Goal: Information Seeking & Learning: Learn about a topic

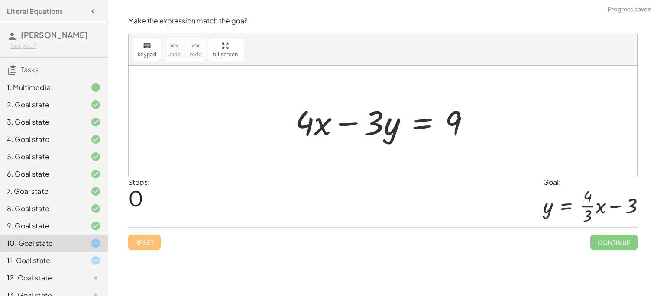
click at [429, 123] on div at bounding box center [386, 121] width 191 height 45
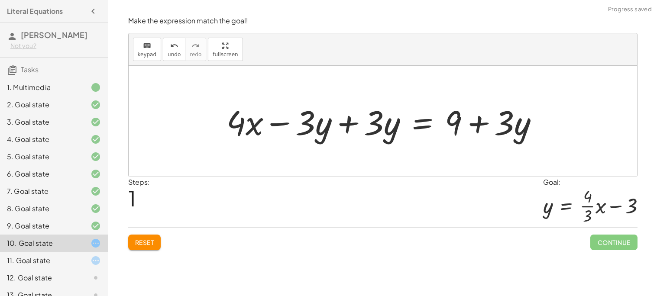
click at [478, 130] on div at bounding box center [386, 121] width 328 height 45
click at [351, 126] on div at bounding box center [386, 121] width 328 height 45
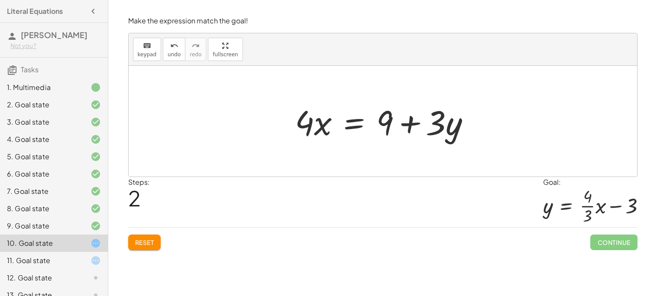
click at [411, 126] on div at bounding box center [386, 121] width 191 height 45
click at [410, 125] on div at bounding box center [386, 121] width 191 height 45
drag, startPoint x: 317, startPoint y: 123, endPoint x: 428, endPoint y: 123, distance: 110.9
click at [428, 123] on div at bounding box center [386, 121] width 191 height 45
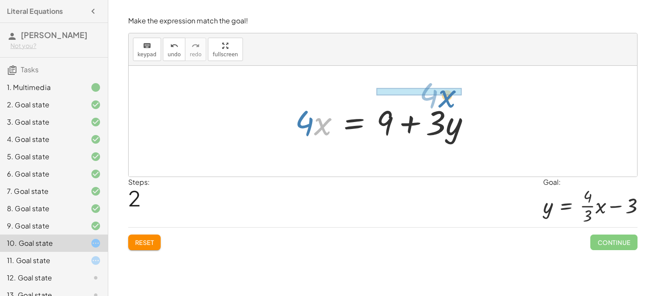
drag, startPoint x: 322, startPoint y: 123, endPoint x: 445, endPoint y: 94, distance: 126.7
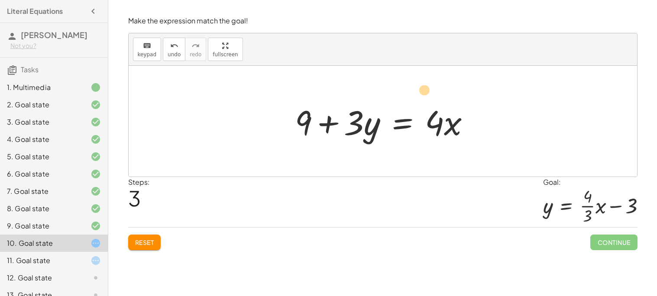
drag, startPoint x: 360, startPoint y: 130, endPoint x: 432, endPoint y: 101, distance: 77.2
click at [432, 101] on div at bounding box center [386, 121] width 191 height 45
drag, startPoint x: 365, startPoint y: 131, endPoint x: 444, endPoint y: 86, distance: 90.6
click at [444, 86] on div "+ · 4 · x − · 3 · y = 9 + · 4 · x − · 3 · y + · 3 · y = + 9 + · 3 · y + · 4 · x…" at bounding box center [383, 121] width 509 height 111
drag, startPoint x: 359, startPoint y: 118, endPoint x: 402, endPoint y: 110, distance: 43.1
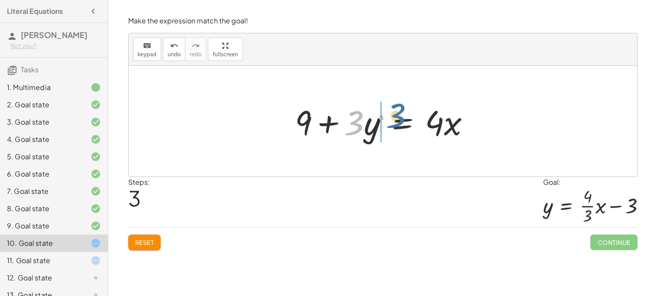
click at [402, 110] on div at bounding box center [386, 121] width 191 height 45
drag, startPoint x: 350, startPoint y: 123, endPoint x: 380, endPoint y: 117, distance: 31.1
click at [370, 117] on div at bounding box center [386, 121] width 191 height 45
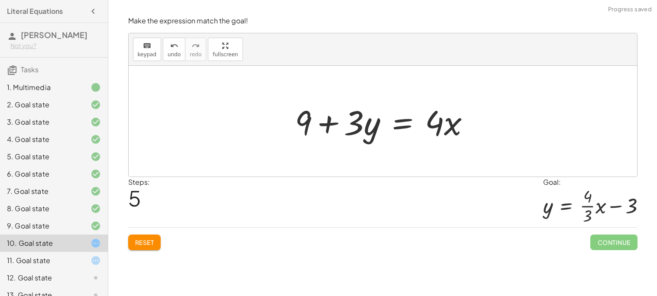
click at [364, 117] on div at bounding box center [386, 121] width 191 height 45
drag, startPoint x: 364, startPoint y: 117, endPoint x: 371, endPoint y: 111, distance: 9.5
click at [371, 111] on div at bounding box center [386, 121] width 191 height 45
drag, startPoint x: 355, startPoint y: 127, endPoint x: 478, endPoint y: 128, distance: 122.6
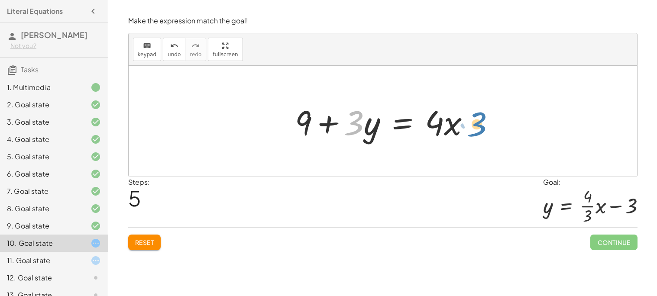
click at [478, 128] on div at bounding box center [386, 121] width 191 height 45
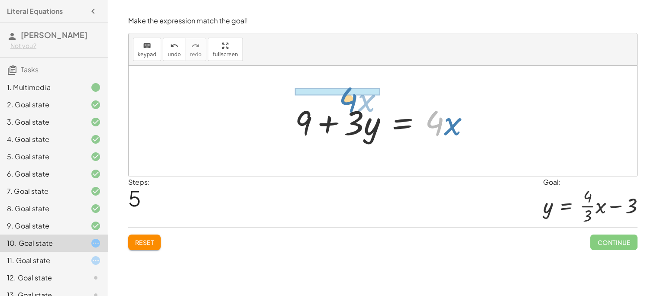
drag, startPoint x: 435, startPoint y: 127, endPoint x: 348, endPoint y: 104, distance: 89.9
click at [348, 104] on div at bounding box center [386, 121] width 191 height 45
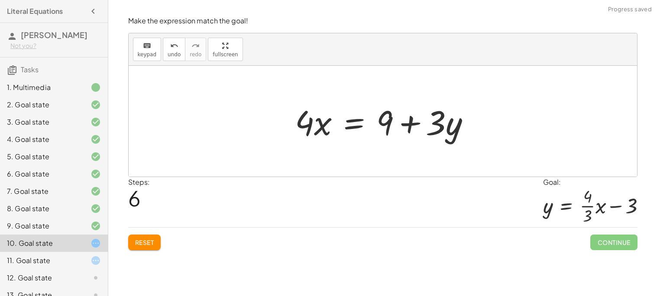
click at [407, 123] on div at bounding box center [386, 121] width 191 height 45
click at [354, 126] on div at bounding box center [386, 121] width 191 height 45
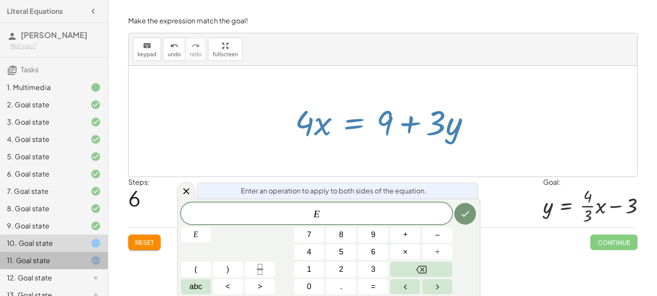
click at [52, 263] on div "11. Goal state" at bounding box center [42, 261] width 70 height 10
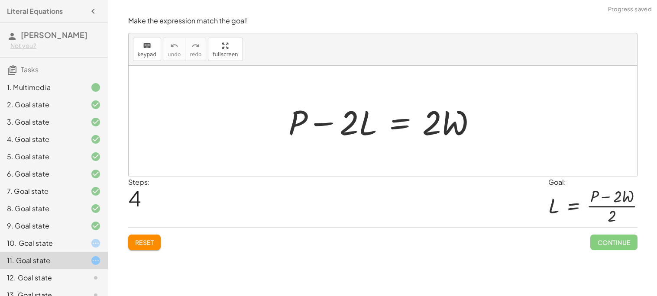
click at [100, 276] on icon at bounding box center [96, 278] width 10 height 10
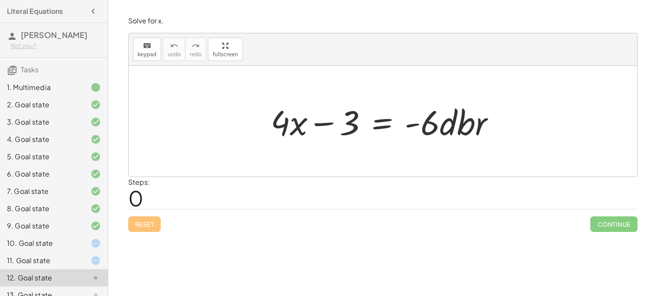
click at [69, 269] on div "10. Goal state" at bounding box center [54, 277] width 108 height 17
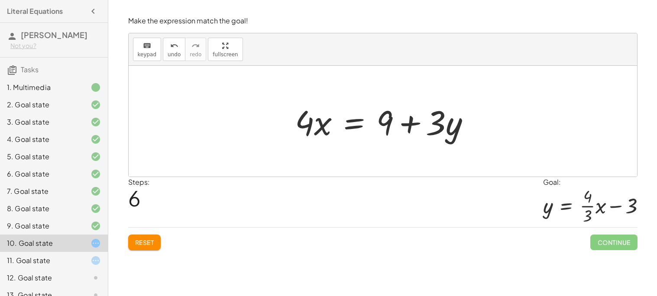
click at [357, 122] on div at bounding box center [386, 121] width 191 height 45
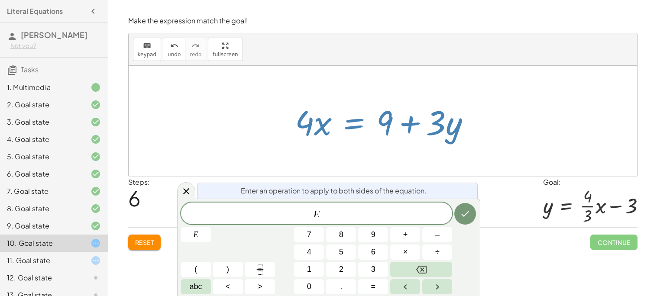
click at [289, 101] on div "+ · 4 · x − · 3 · y = 9 + · 4 · x − · 3 · y + · 3 · y = + 9 + · 3 · y + · 4 · x…" at bounding box center [383, 121] width 202 height 49
click at [91, 263] on icon at bounding box center [96, 261] width 10 height 10
